Goal: Check status: Check status

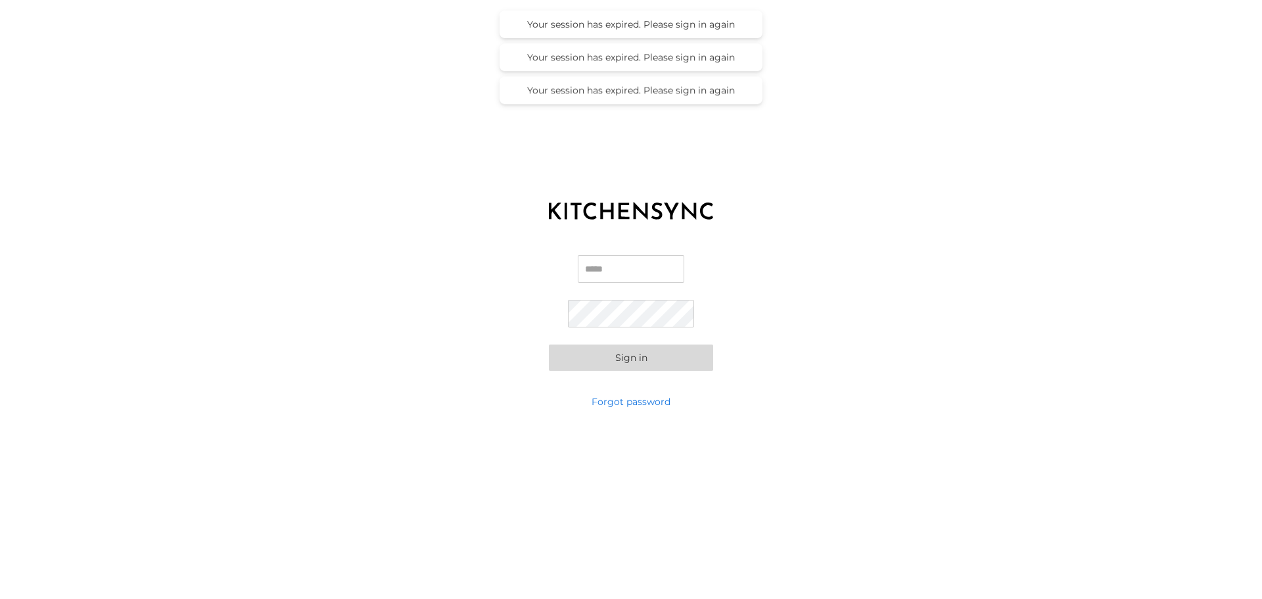
type input "**********"
click at [632, 369] on button "Sign in" at bounding box center [631, 357] width 164 height 26
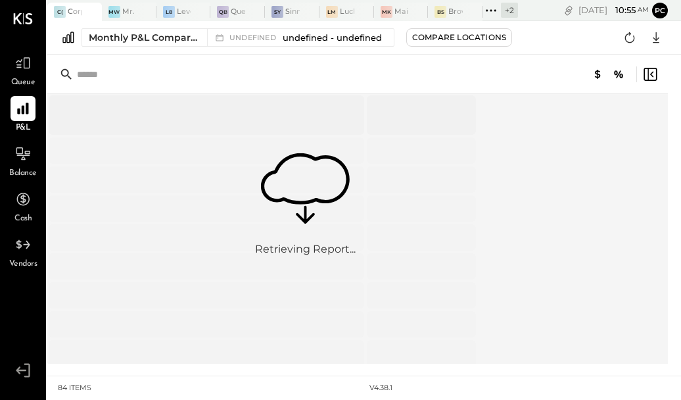
click at [462, 177] on div at bounding box center [421, 179] width 109 height 26
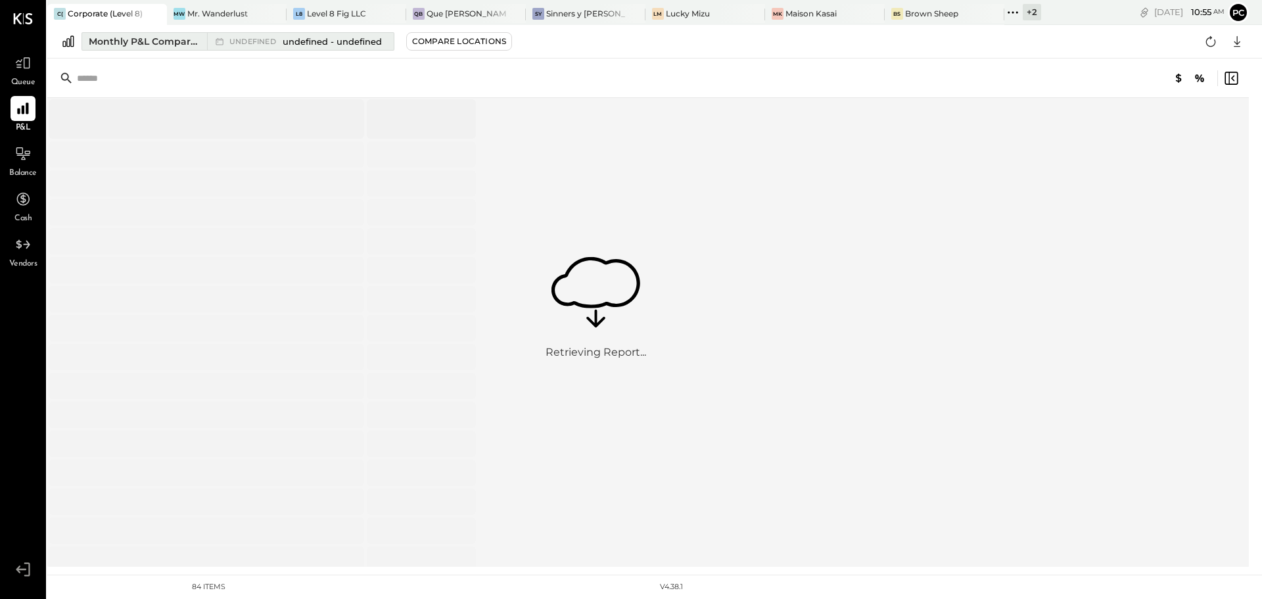
click at [137, 39] on div "Monthly P&L Comparison" at bounding box center [144, 41] width 110 height 13
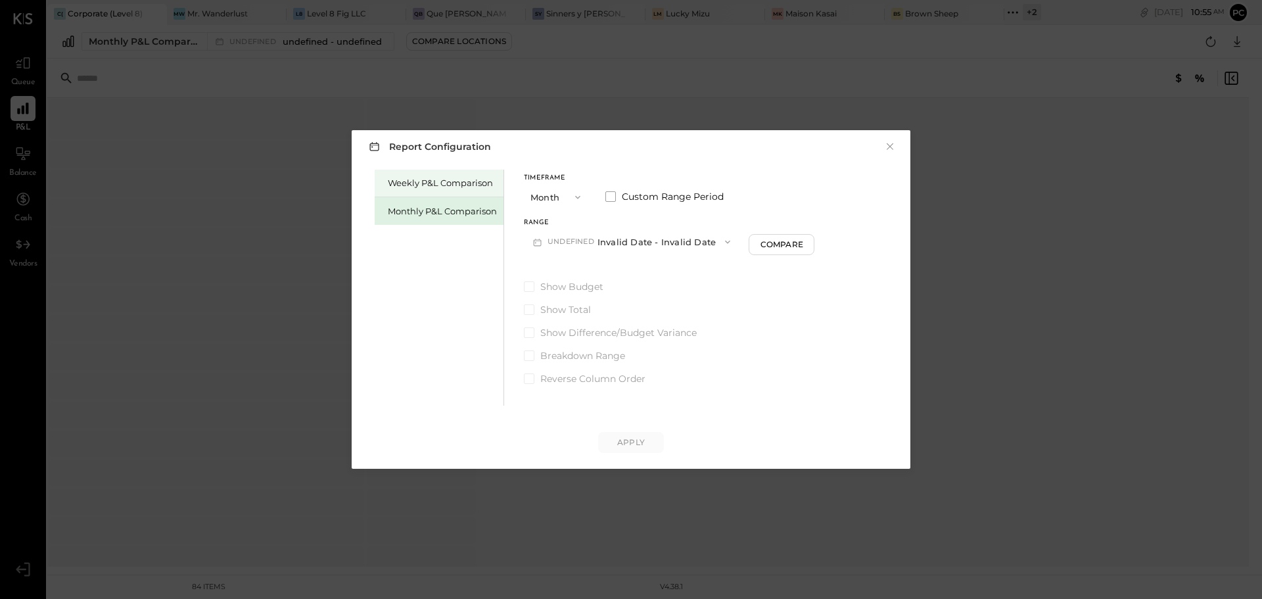
click at [478, 185] on div "Weekly P&L Comparison" at bounding box center [442, 183] width 109 height 12
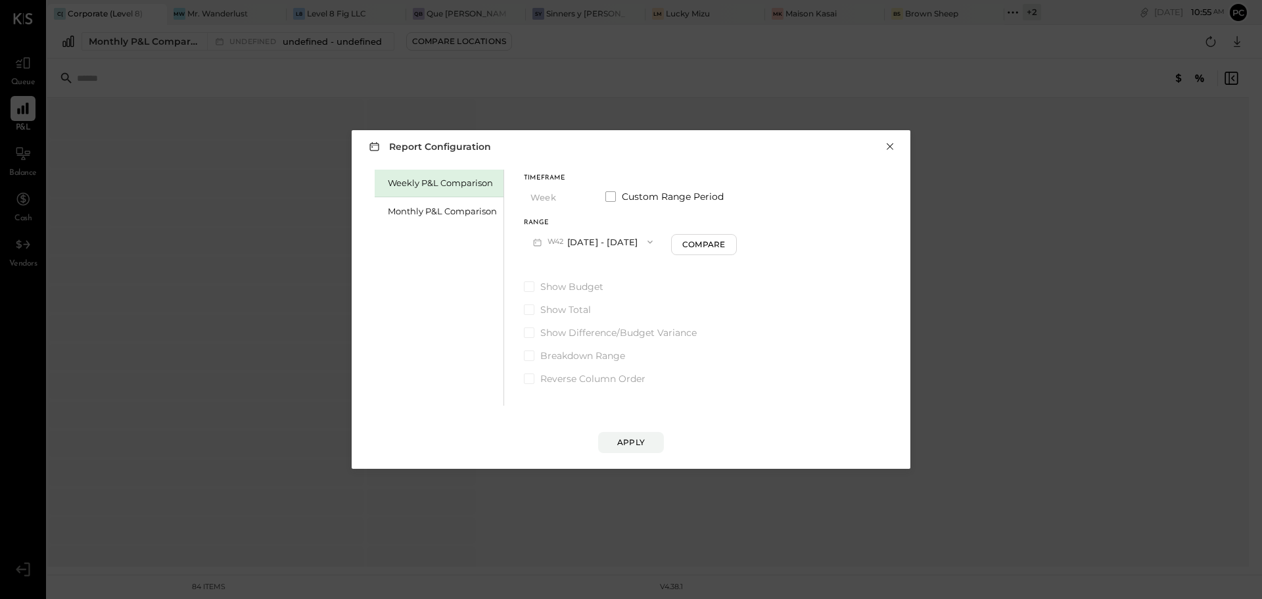
click at [887, 150] on button "×" at bounding box center [890, 146] width 12 height 13
